Goal: Transaction & Acquisition: Purchase product/service

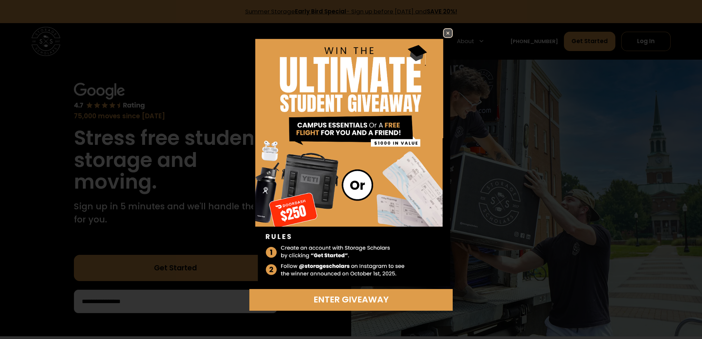
click at [348, 32] on img at bounding box center [447, 33] width 8 height 8
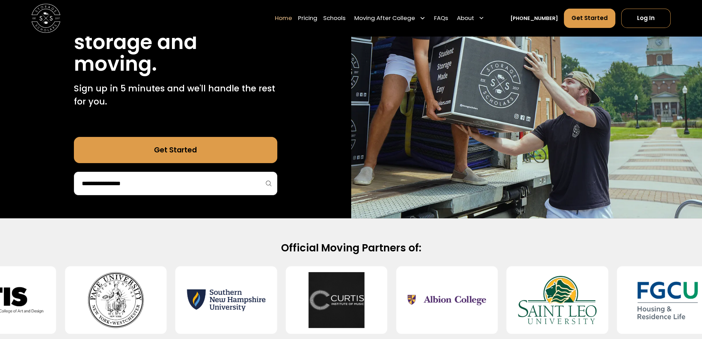
scroll to position [138, 0]
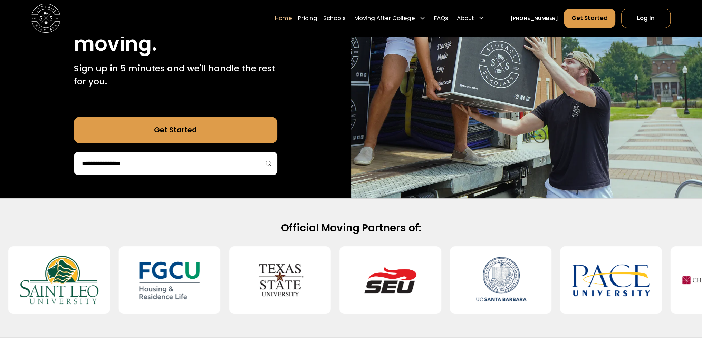
click at [220, 162] on input "search" at bounding box center [175, 164] width 189 height 12
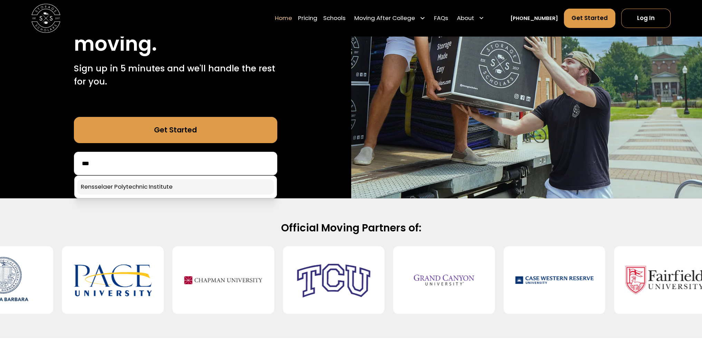
type input "***"
click at [229, 189] on link at bounding box center [175, 186] width 196 height 15
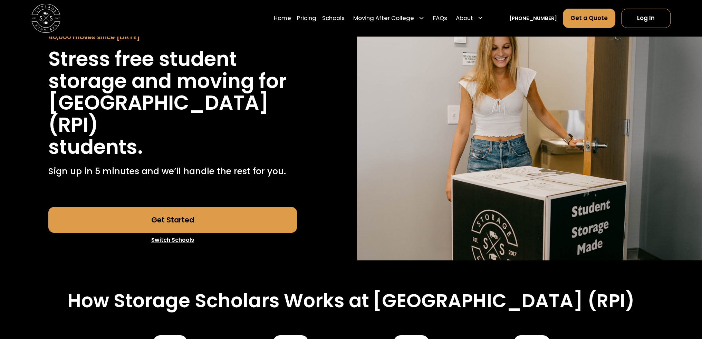
scroll to position [46, 0]
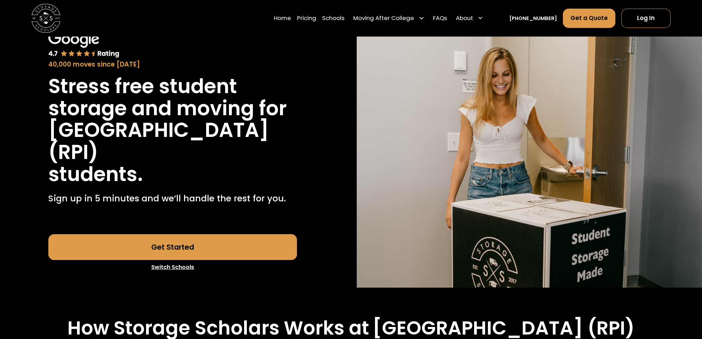
click at [150, 242] on link "Get Started" at bounding box center [172, 247] width 248 height 26
click at [638, 21] on link "Log In" at bounding box center [645, 18] width 49 height 20
